Goal: Check status

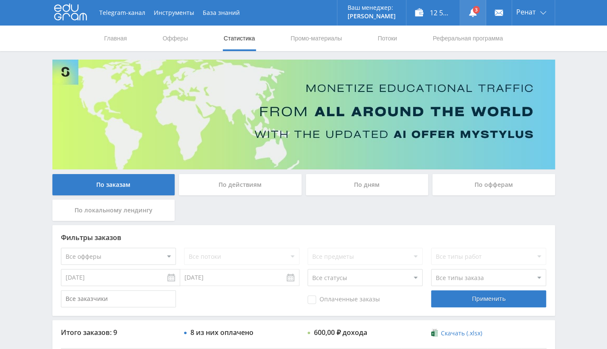
click at [470, 20] on link at bounding box center [473, 13] width 26 height 26
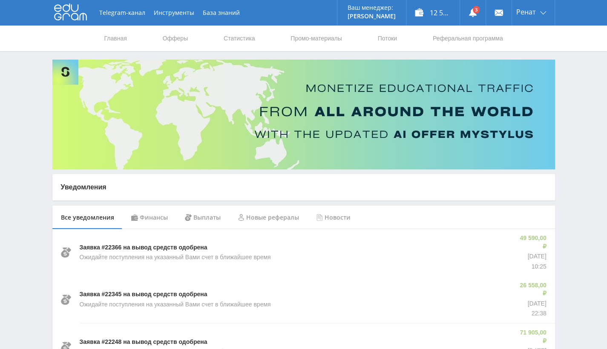
click at [158, 218] on div "Финансы" at bounding box center [150, 218] width 54 height 24
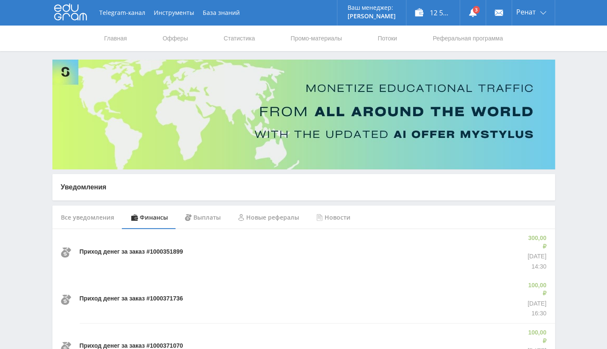
click at [284, 216] on div "Новые рефералы" at bounding box center [268, 218] width 78 height 24
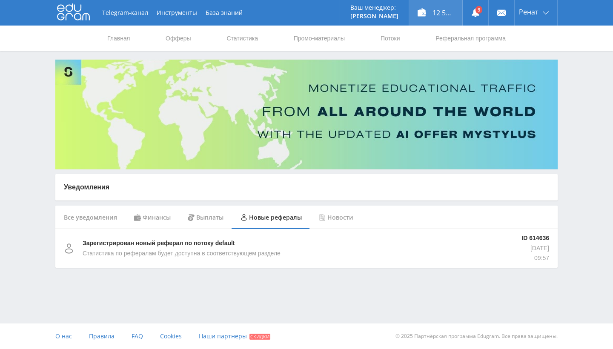
click at [430, 11] on div "12 571,50 ₽" at bounding box center [435, 13] width 53 height 26
